Goal: Transaction & Acquisition: Obtain resource

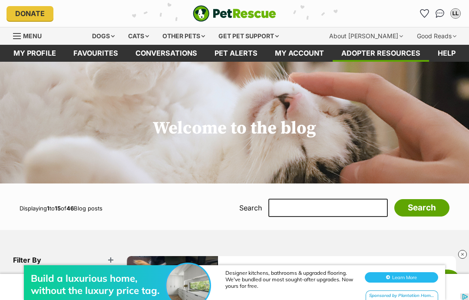
click at [37, 55] on link "My profile" at bounding box center [35, 53] width 60 height 17
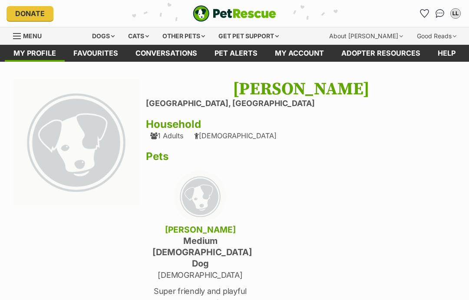
click at [26, 37] on span "Menu" at bounding box center [32, 35] width 19 height 7
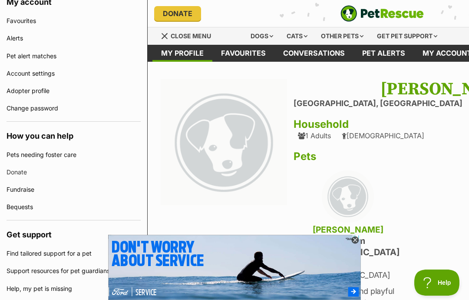
scroll to position [303, 0]
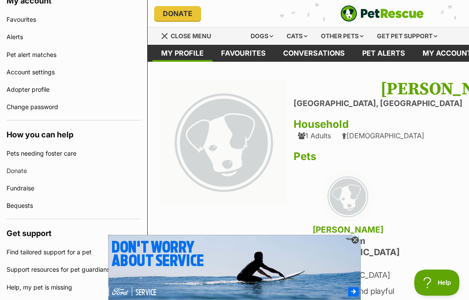
click at [294, 99] on li "[GEOGRAPHIC_DATA], [GEOGRAPHIC_DATA]" at bounding box center [448, 103] width 310 height 9
click at [303, 39] on div "Cats" at bounding box center [296, 35] width 33 height 17
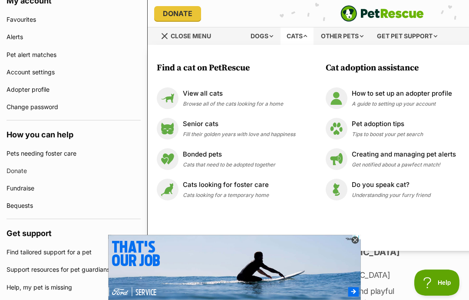
click at [399, 123] on p "Pet adoption tips" at bounding box center [387, 124] width 71 height 10
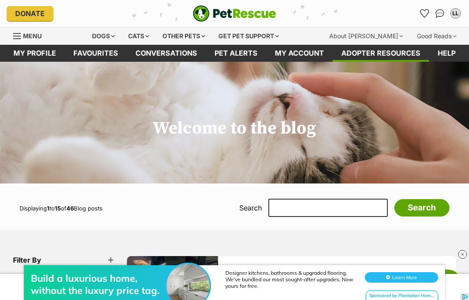
click at [25, 43] on link "Menu" at bounding box center [30, 35] width 35 height 16
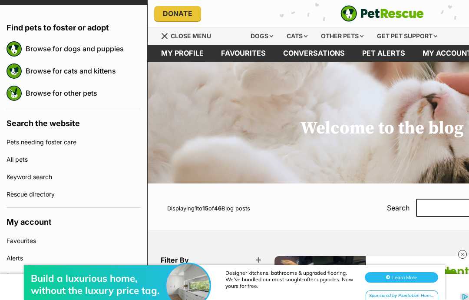
scroll to position [84, 0]
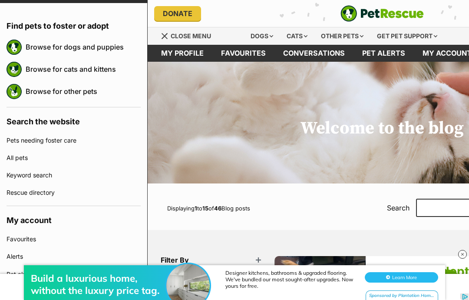
click at [108, 70] on link "Browse for cats and kittens" at bounding box center [83, 69] width 115 height 18
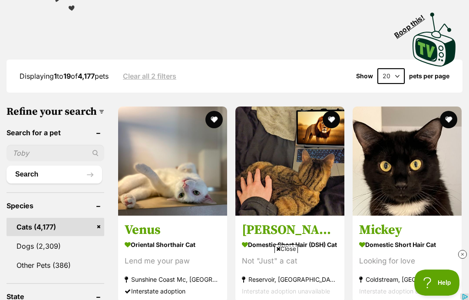
click at [52, 149] on input "text" at bounding box center [56, 153] width 98 height 16
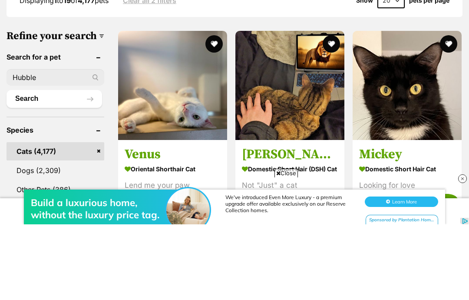
type input "Hubble"
click at [40, 165] on button "Search" at bounding box center [55, 173] width 96 height 17
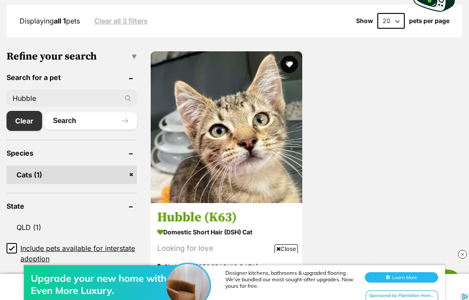
click at [291, 64] on button "favourite" at bounding box center [288, 64] width 17 height 17
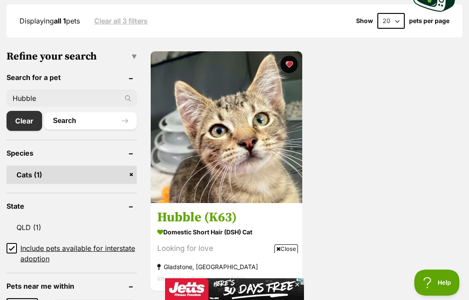
click at [242, 178] on img at bounding box center [227, 127] width 152 height 152
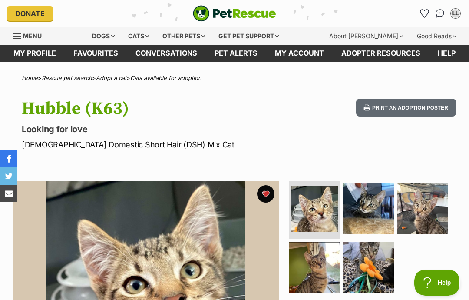
click at [391, 59] on link "Adopter resources" at bounding box center [381, 53] width 96 height 17
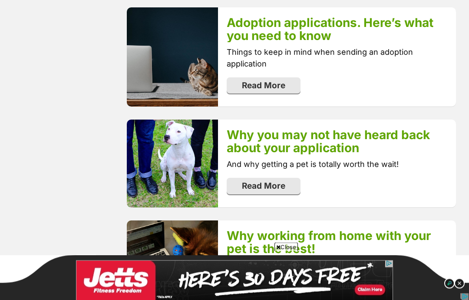
scroll to position [1352, 0]
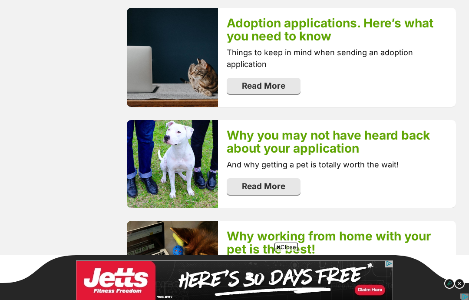
click at [284, 81] on link "Read More" at bounding box center [264, 86] width 74 height 16
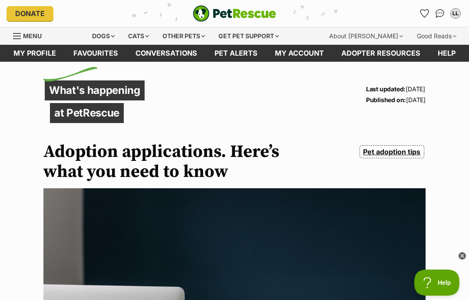
click at [444, 16] on link "Conversations" at bounding box center [440, 14] width 14 height 14
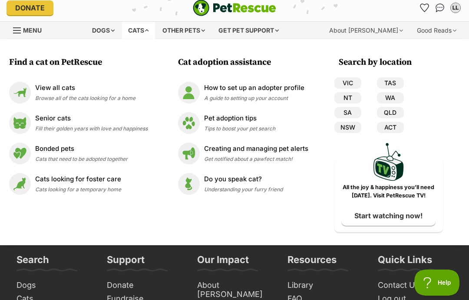
click at [123, 7] on div "Donate" at bounding box center [83, 7] width 152 height 15
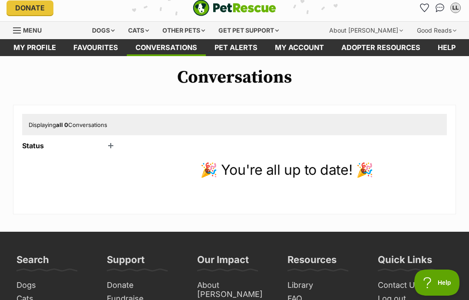
click at [146, 26] on div "Cats" at bounding box center [138, 30] width 33 height 17
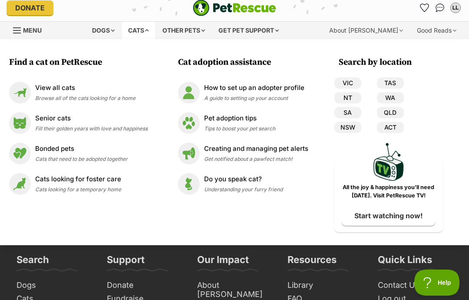
click at [143, 26] on div "Cats" at bounding box center [138, 30] width 33 height 17
click at [29, 32] on span "Menu" at bounding box center [32, 29] width 19 height 7
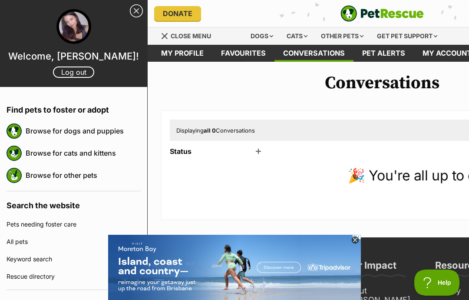
click at [196, 50] on link "My profile" at bounding box center [182, 53] width 60 height 17
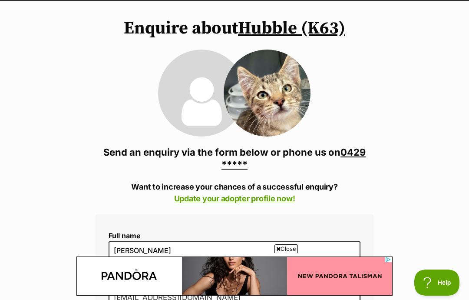
scroll to position [56, 0]
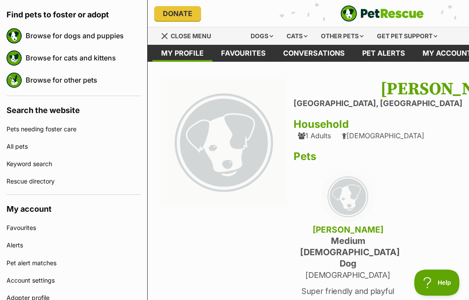
scroll to position [99, 0]
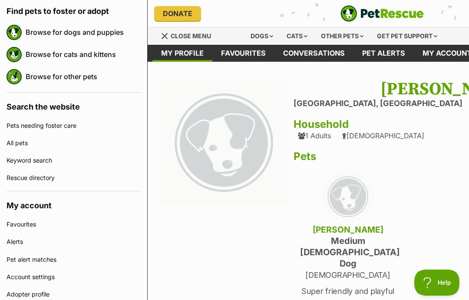
click at [92, 55] on link "Browse for cats and kittens" at bounding box center [83, 54] width 115 height 18
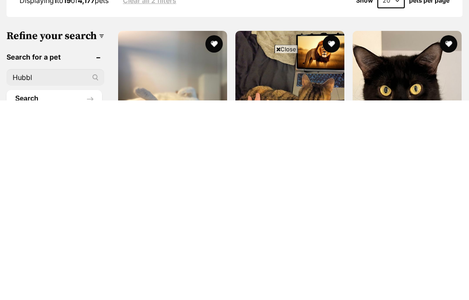
type input "Hubble"
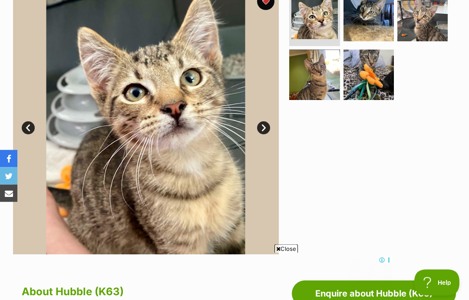
scroll to position [194, 0]
